Goal: Information Seeking & Learning: Understand process/instructions

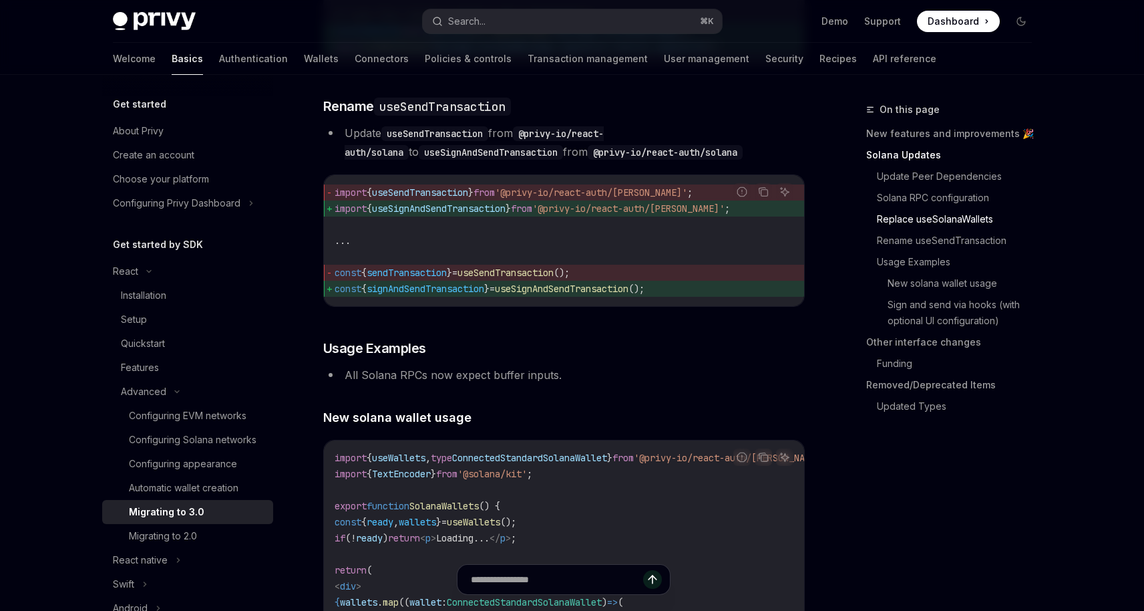
scroll to position [2010, 0]
click at [664, 382] on li "All Solana RPCs now expect buffer inputs." at bounding box center [564, 372] width 482 height 19
click at [803, 114] on h3 "​ Rename useSendTransaction" at bounding box center [564, 104] width 482 height 19
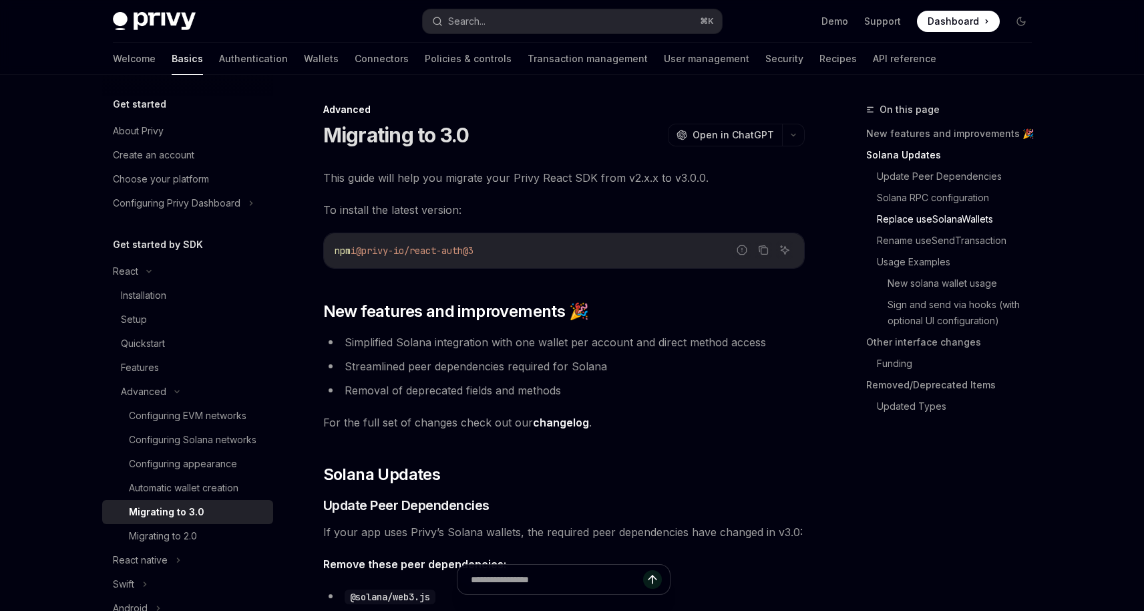
scroll to position [2010, 0]
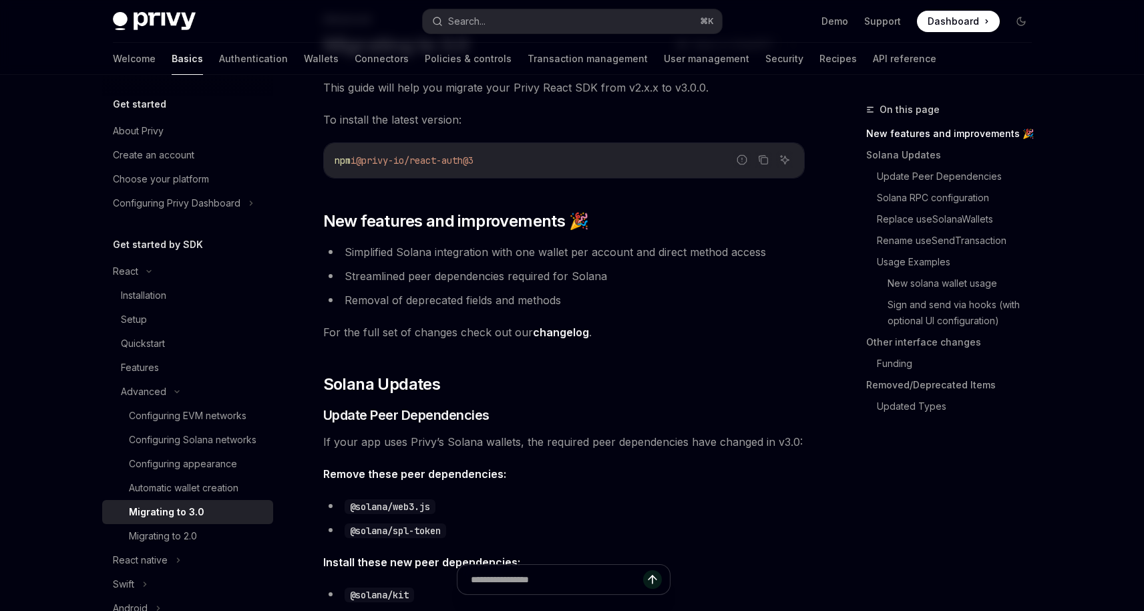
scroll to position [0, 0]
